Goal: Information Seeking & Learning: Find specific fact

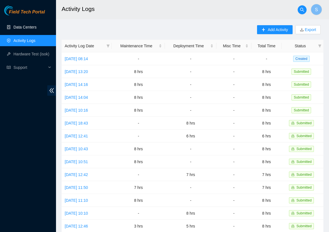
click at [27, 25] on link "Data Centers" at bounding box center [24, 27] width 23 height 4
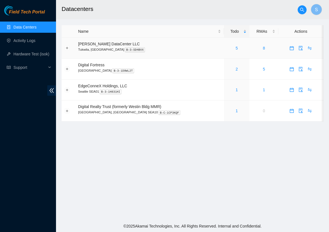
click at [230, 50] on div "5" at bounding box center [237, 48] width 20 height 6
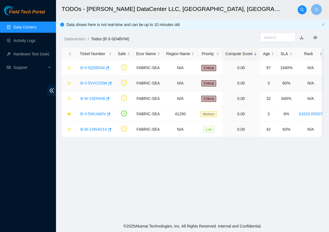
click at [103, 84] on link "B-V-5VVCG5W" at bounding box center [93, 83] width 27 height 4
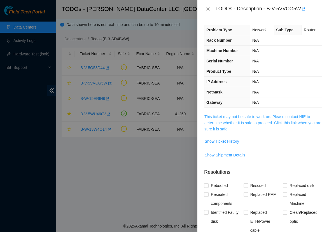
click at [238, 119] on link "This ticket may not be safe to work on. Please contact NIE to determine whether…" at bounding box center [263, 123] width 117 height 17
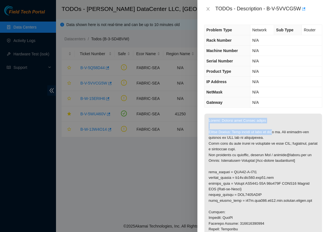
drag, startPoint x: 261, startPoint y: 103, endPoint x: 276, endPoint y: 128, distance: 28.5
click at [276, 128] on div "Problem Type Network Sub Type Router Rack Number N/A Machine Number N/A Serial …" at bounding box center [264, 125] width 132 height 214
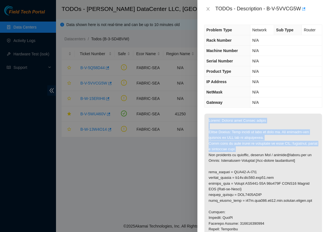
drag, startPoint x: 209, startPoint y: 121, endPoint x: 278, endPoint y: 148, distance: 74.2
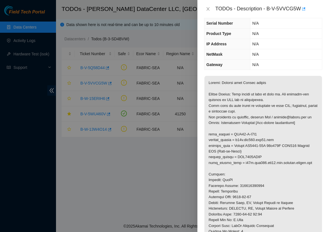
scroll to position [50, 0]
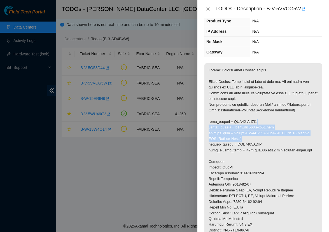
drag, startPoint x: 265, startPoint y: 121, endPoint x: 257, endPoint y: 135, distance: 16.2
click at [257, 135] on p at bounding box center [264, 202] width 118 height 278
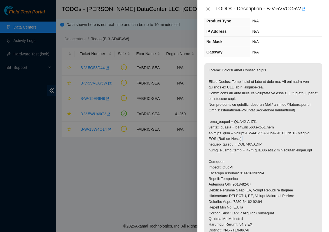
click at [257, 135] on p at bounding box center [264, 202] width 118 height 278
click at [259, 152] on p at bounding box center [264, 202] width 118 height 278
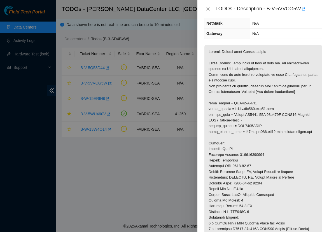
scroll to position [81, 0]
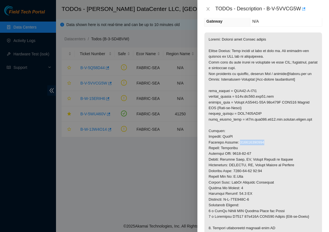
drag, startPoint x: 271, startPoint y: 140, endPoint x: 241, endPoint y: 142, distance: 30.1
click at [241, 142] on p at bounding box center [264, 172] width 118 height 278
click at [291, 149] on p at bounding box center [264, 172] width 118 height 278
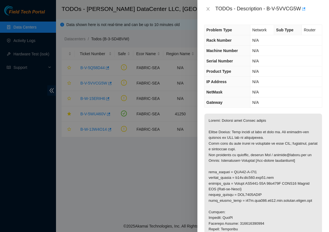
scroll to position [0, 0]
drag, startPoint x: 269, startPoint y: 9, endPoint x: 302, endPoint y: 12, distance: 33.2
click at [302, 12] on div "TODOs - Description - B-V-5VVCG5W" at bounding box center [269, 8] width 107 height 9
copy div "B-V-5VVCG5W"
click at [262, 111] on div "Problem Type Network Sub Type Router Rack Number N/A Machine Number N/A Serial …" at bounding box center [264, 125] width 132 height 214
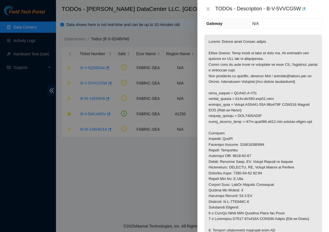
scroll to position [92, 0]
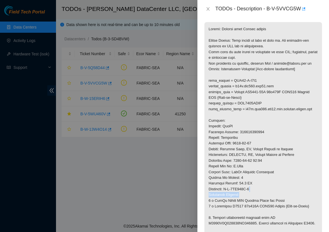
click at [276, 187] on p at bounding box center [264, 161] width 118 height 278
click at [265, 208] on p at bounding box center [264, 161] width 118 height 278
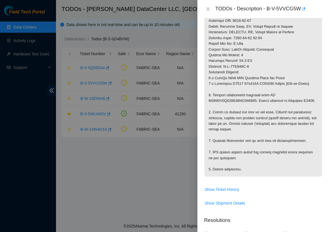
scroll to position [217, 0]
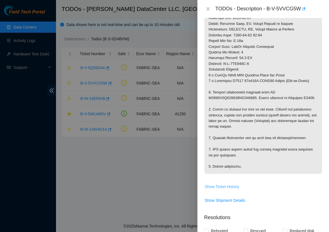
click at [216, 186] on span "Show Ticket History" at bounding box center [222, 187] width 34 height 6
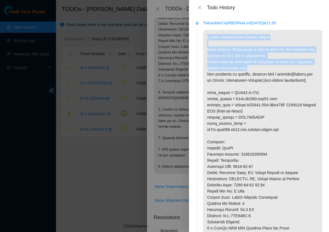
drag, startPoint x: 207, startPoint y: 38, endPoint x: 272, endPoint y: 66, distance: 70.2
click at [272, 66] on p at bounding box center [262, 185] width 119 height 311
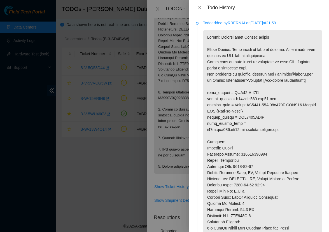
click at [269, 71] on p at bounding box center [262, 185] width 119 height 311
